Goal: Transaction & Acquisition: Purchase product/service

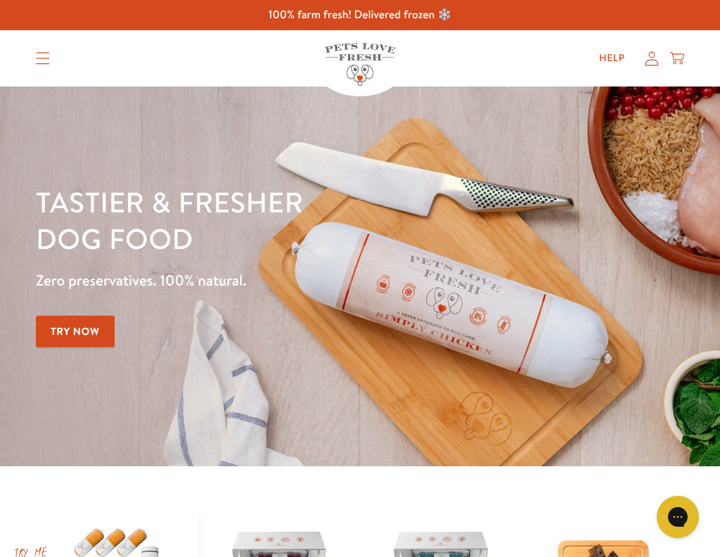
click at [78, 331] on link "Try Now" at bounding box center [75, 332] width 79 height 32
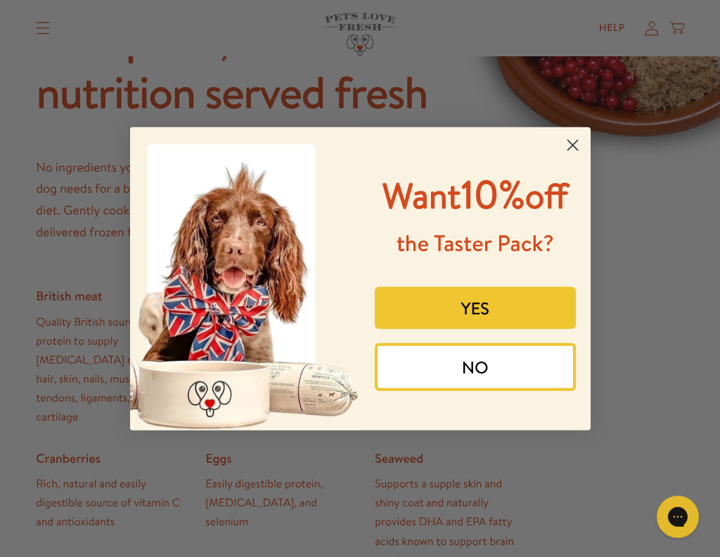
scroll to position [719, 0]
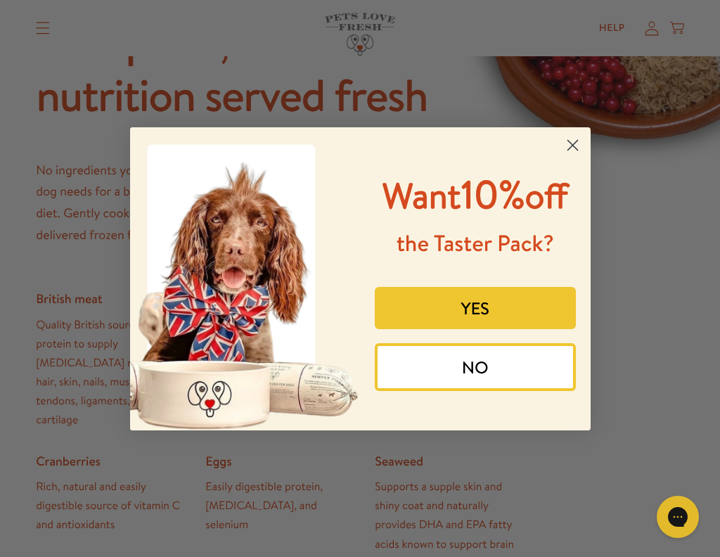
click at [505, 327] on button "YES" at bounding box center [475, 308] width 201 height 42
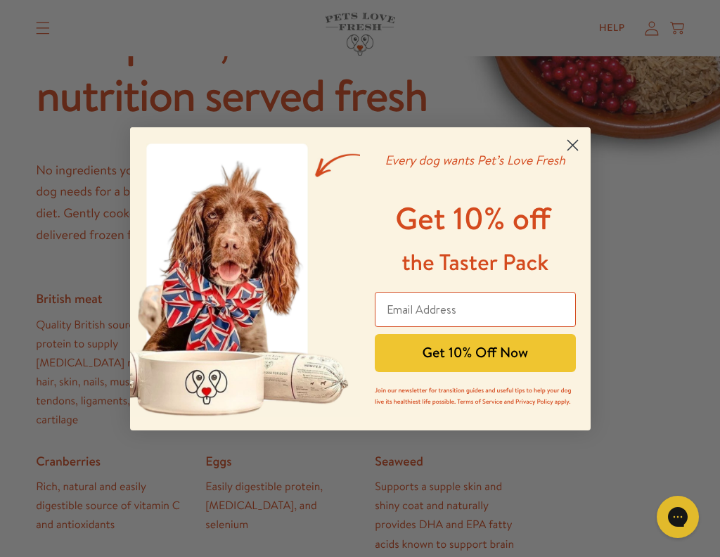
click at [413, 307] on input "Email Address" at bounding box center [475, 309] width 201 height 35
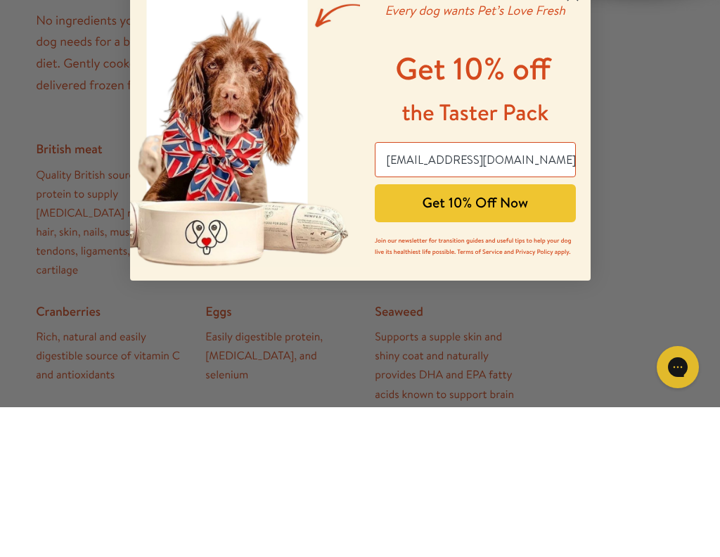
type input "[EMAIL_ADDRESS][DOMAIN_NAME]"
click at [476, 334] on button "Get 10% Off Now" at bounding box center [475, 353] width 201 height 38
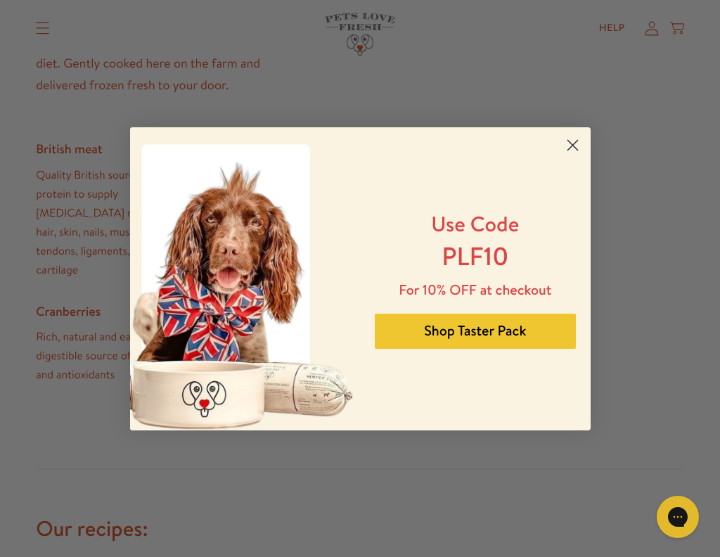
click at [474, 337] on button "Shop Taster Pack" at bounding box center [475, 330] width 201 height 35
